Goal: Task Accomplishment & Management: Use online tool/utility

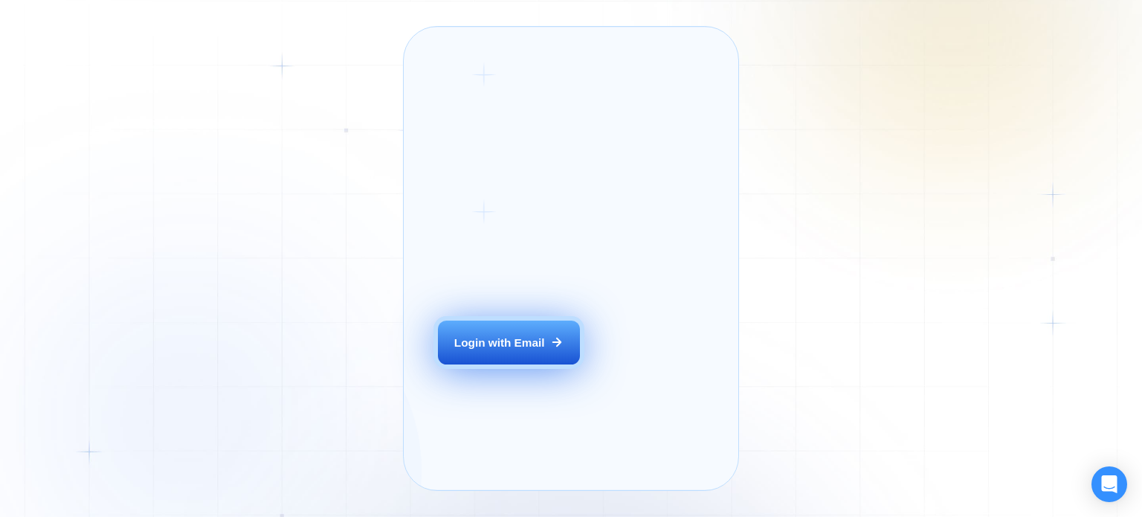
click at [512, 365] on button "Login with Email" at bounding box center [508, 342] width 141 height 45
